Goal: Find specific page/section: Find specific page/section

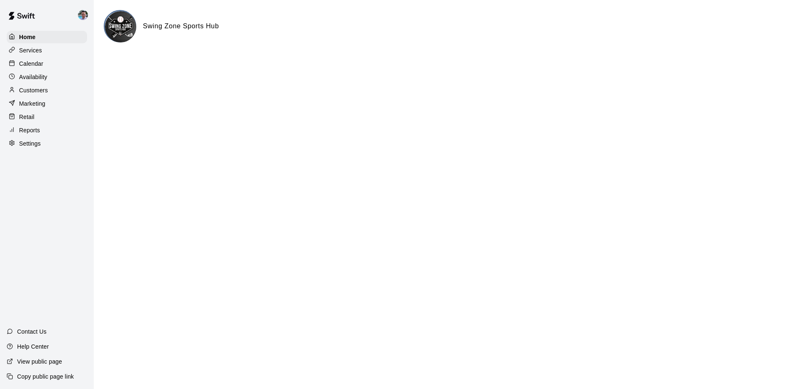
click at [32, 62] on p "Calendar" at bounding box center [31, 64] width 24 height 8
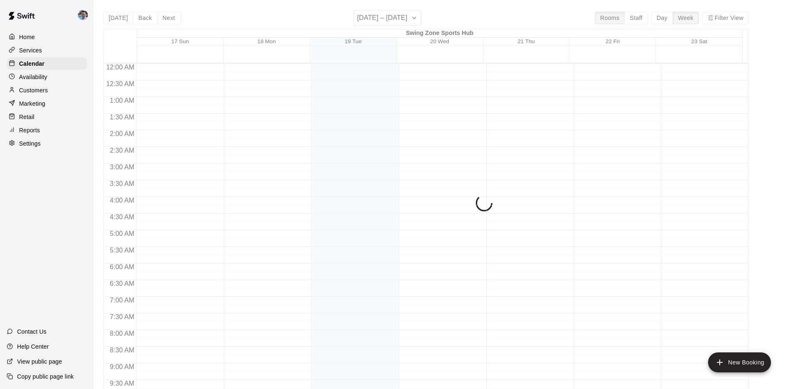
scroll to position [431, 0]
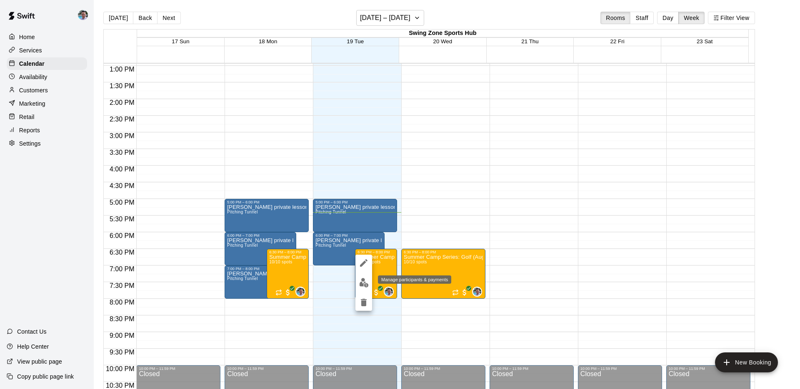
click at [363, 284] on img "edit" at bounding box center [364, 283] width 10 height 10
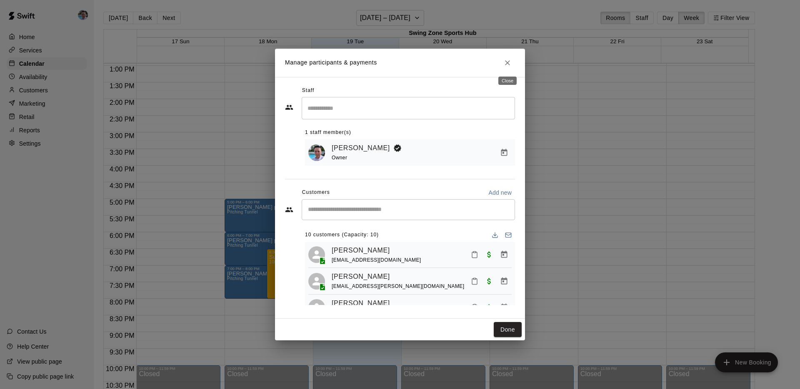
click at [505, 64] on icon "Close" at bounding box center [507, 63] width 8 height 8
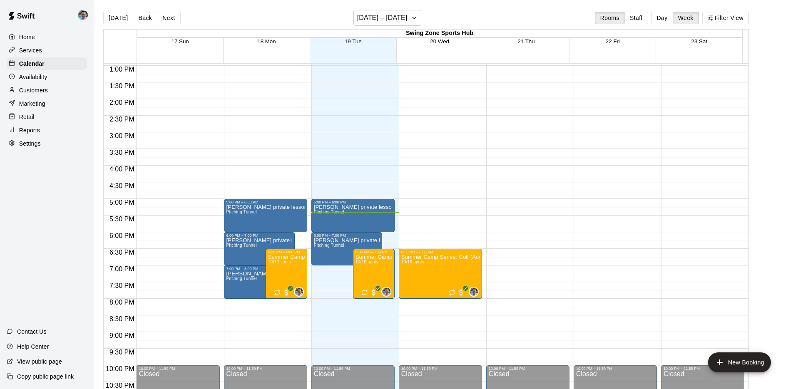
click at [22, 51] on p "Services" at bounding box center [30, 50] width 23 height 8
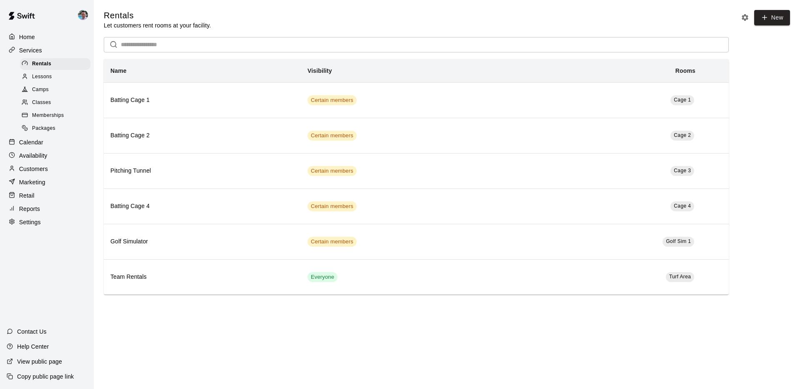
click at [49, 102] on span "Classes" at bounding box center [41, 103] width 19 height 8
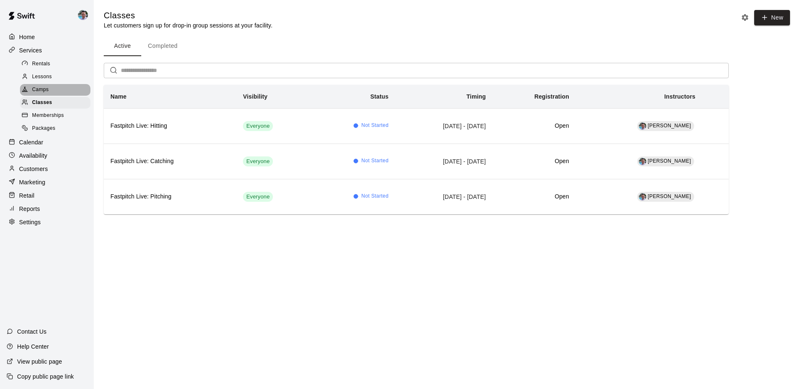
click at [38, 86] on span "Camps" at bounding box center [40, 90] width 17 height 8
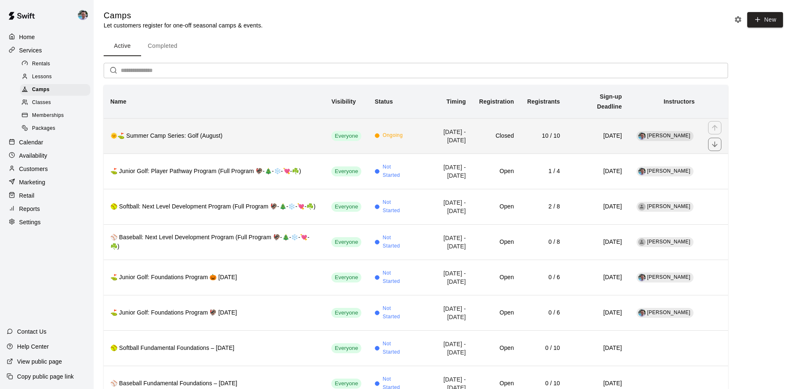
click at [259, 132] on h6 "🌞⛳️ Summer Camp Series: Golf (August)" at bounding box center [214, 136] width 208 height 9
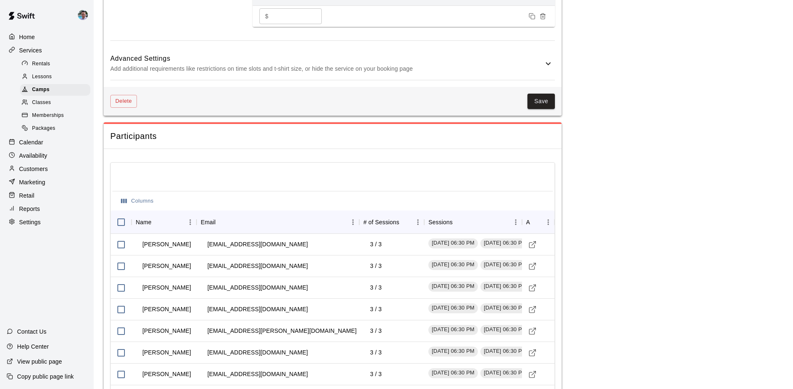
scroll to position [914, 0]
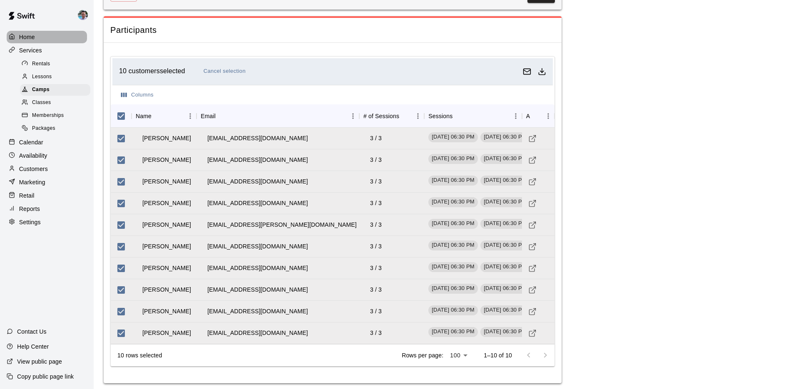
click at [26, 37] on p "Home" at bounding box center [27, 37] width 16 height 8
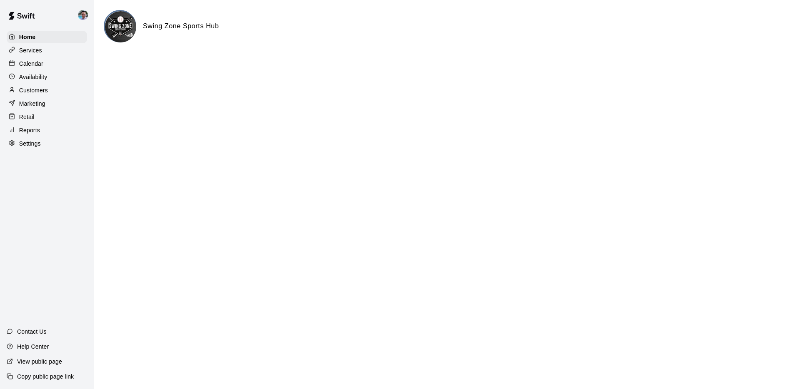
click at [51, 54] on div "Services" at bounding box center [47, 50] width 80 height 12
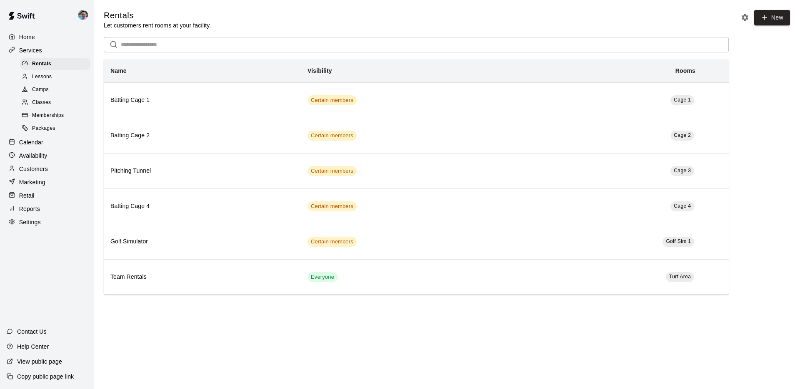
click at [61, 90] on div "Camps" at bounding box center [55, 90] width 70 height 12
